Goal: Obtain resource: Obtain resource

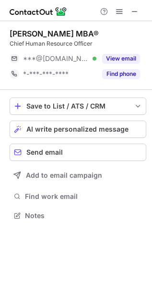
scroll to position [209, 152]
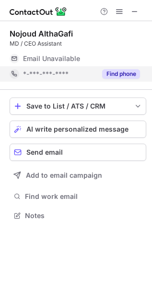
scroll to position [209, 152]
click at [109, 71] on button "Find phone" at bounding box center [121, 74] width 38 height 10
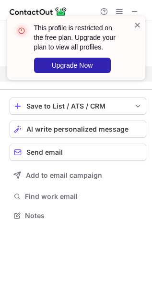
click at [135, 23] on span at bounding box center [138, 25] width 8 height 10
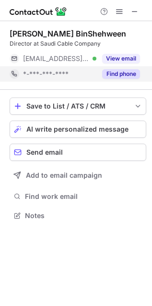
click at [114, 79] on div "Find phone" at bounding box center [118, 73] width 44 height 15
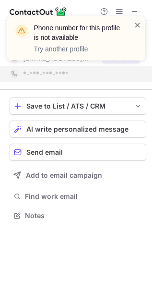
click at [136, 24] on span at bounding box center [138, 25] width 8 height 10
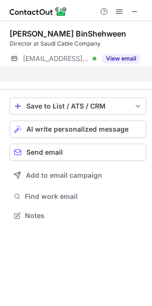
scroll to position [5, 5]
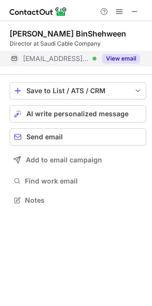
click at [117, 59] on button "View email" at bounding box center [121, 59] width 38 height 10
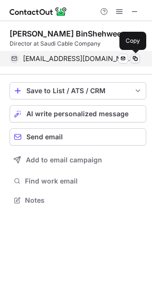
click at [133, 57] on span at bounding box center [135, 59] width 8 height 8
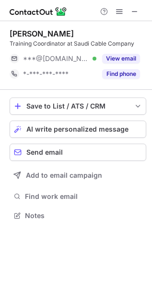
scroll to position [209, 152]
click at [123, 74] on button "Find phone" at bounding box center [121, 74] width 38 height 10
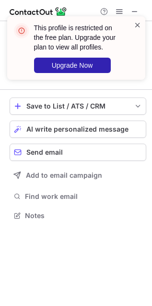
scroll to position [5, 5]
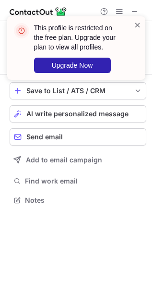
click at [138, 23] on span at bounding box center [138, 25] width 8 height 10
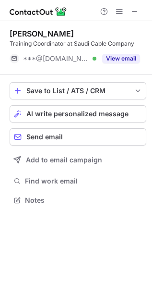
click at [137, 14] on span at bounding box center [135, 12] width 8 height 8
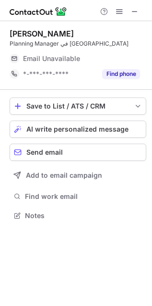
scroll to position [209, 152]
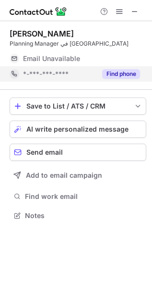
click at [128, 74] on button "Find phone" at bounding box center [121, 74] width 38 height 10
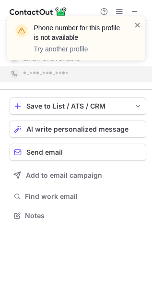
click at [138, 24] on span at bounding box center [138, 25] width 8 height 10
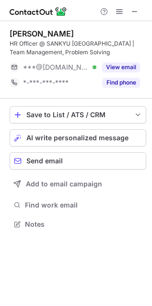
scroll to position [217, 152]
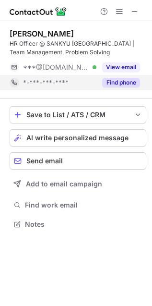
click at [118, 85] on button "Find phone" at bounding box center [121, 83] width 38 height 10
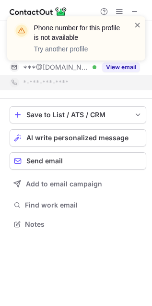
click at [138, 23] on span at bounding box center [138, 25] width 8 height 10
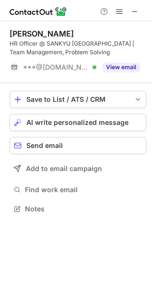
scroll to position [202, 152]
click at [138, 11] on span at bounding box center [135, 12] width 8 height 8
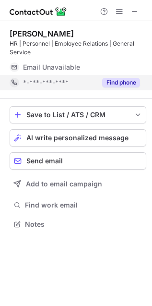
click at [119, 82] on button "Find phone" at bounding box center [121, 83] width 38 height 10
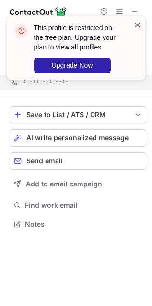
click at [138, 24] on span at bounding box center [138, 25] width 8 height 10
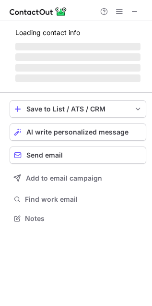
scroll to position [209, 152]
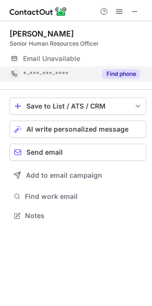
click at [118, 71] on button "Find phone" at bounding box center [121, 74] width 38 height 10
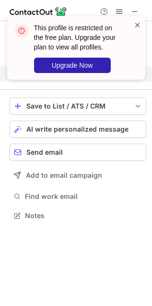
click at [138, 23] on span at bounding box center [138, 25] width 8 height 10
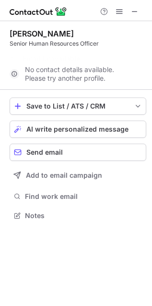
scroll to position [5, 5]
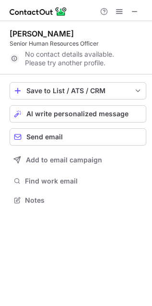
click at [135, 9] on span at bounding box center [135, 12] width 8 height 8
click at [136, 13] on span at bounding box center [135, 12] width 8 height 8
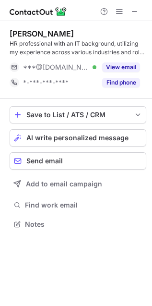
scroll to position [217, 152]
click at [135, 11] on span at bounding box center [135, 12] width 8 height 8
